Goal: Information Seeking & Learning: Learn about a topic

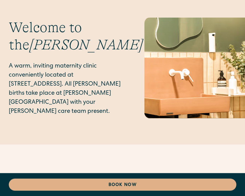
scroll to position [3536, 0]
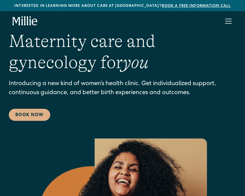
click at [231, 21] on div "menu" at bounding box center [228, 21] width 13 height 13
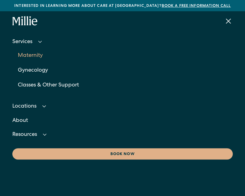
click at [28, 55] on link "Maternity" at bounding box center [125, 55] width 215 height 15
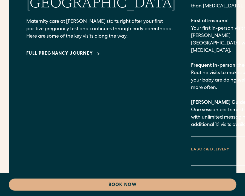
scroll to position [1050, 0]
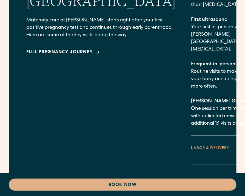
click at [51, 53] on div "Full pregnancy journey" at bounding box center [59, 52] width 67 height 7
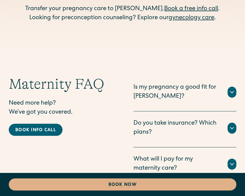
scroll to position [2248, 0]
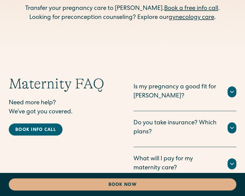
click at [231, 127] on icon at bounding box center [231, 128] width 3 height 2
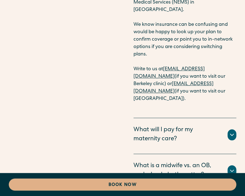
scroll to position [2462, 0]
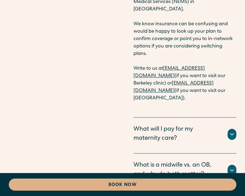
click at [164, 125] on div "What will I pay for my maternity care?" at bounding box center [176, 134] width 87 height 18
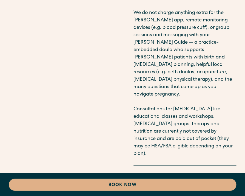
scroll to position [2688, 0]
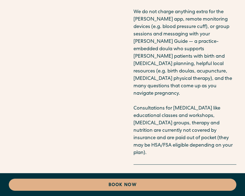
click at [157, 172] on div "What is a midwife vs. an OB, and why do both matter?" at bounding box center [176, 181] width 87 height 18
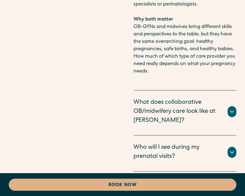
scroll to position [3177, 0]
